Goal: Communication & Community: Answer question/provide support

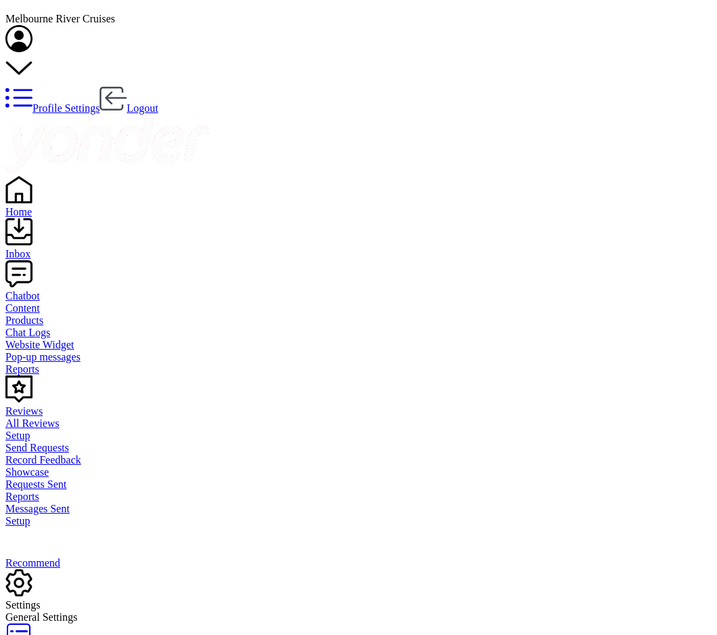
scroll to position [303, 0]
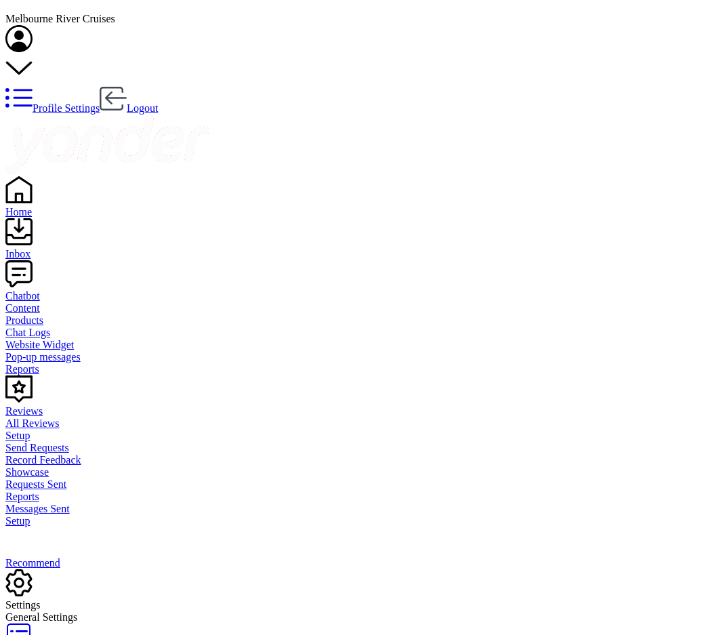
scroll to position [170, 0]
